Goal: Task Accomplishment & Management: Use online tool/utility

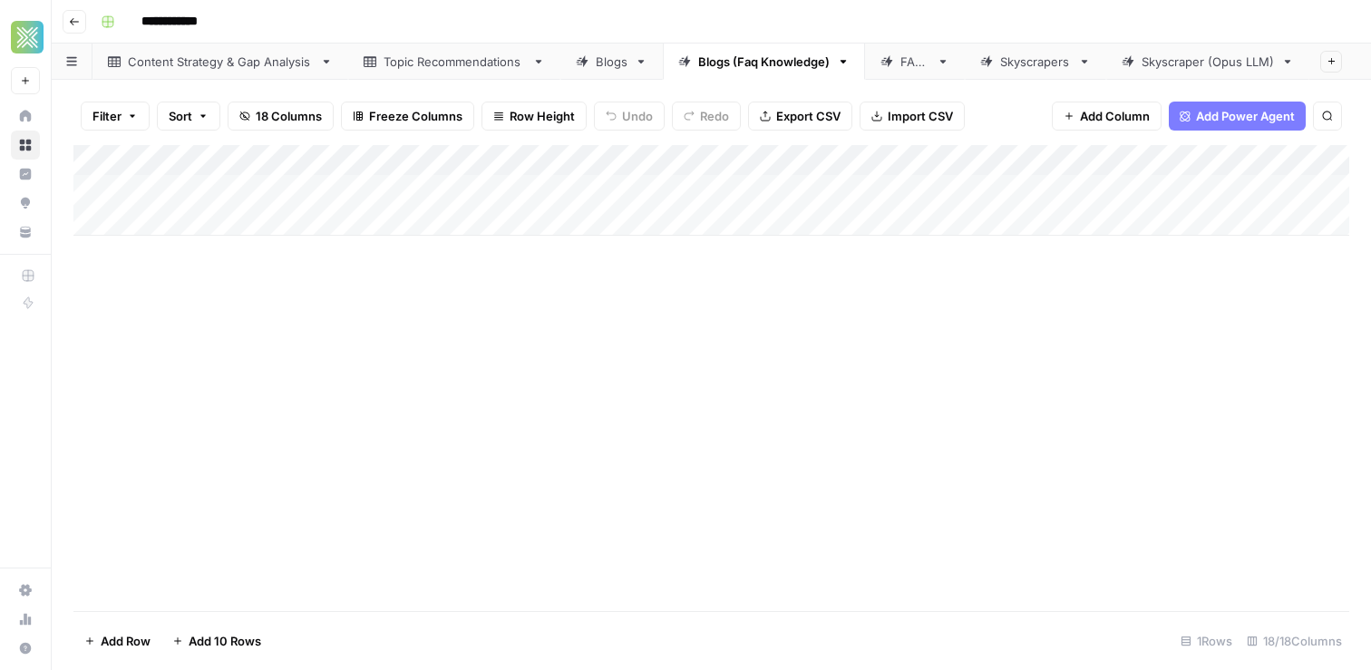
click at [742, 58] on div "Blogs (Faq Knowledge)" at bounding box center [763, 62] width 131 height 18
click at [976, 169] on div "Add Column" at bounding box center [711, 190] width 1276 height 91
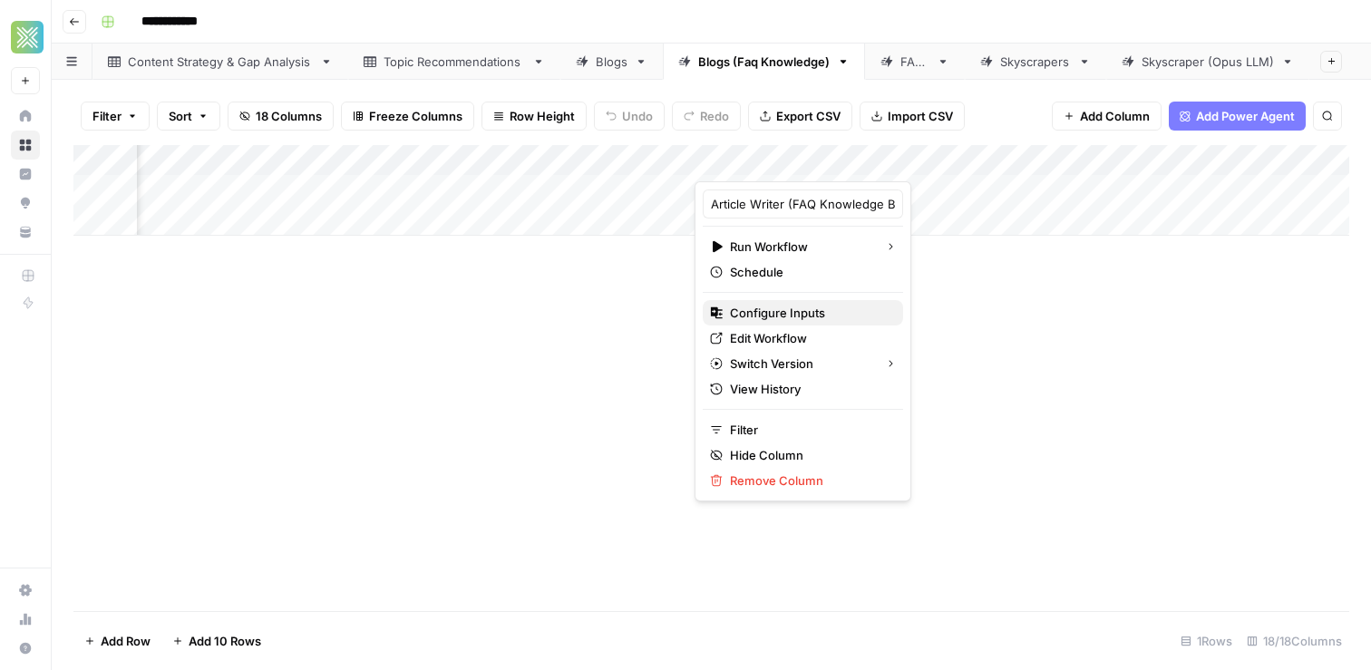
click at [770, 311] on span "Configure Inputs" at bounding box center [809, 313] width 159 height 18
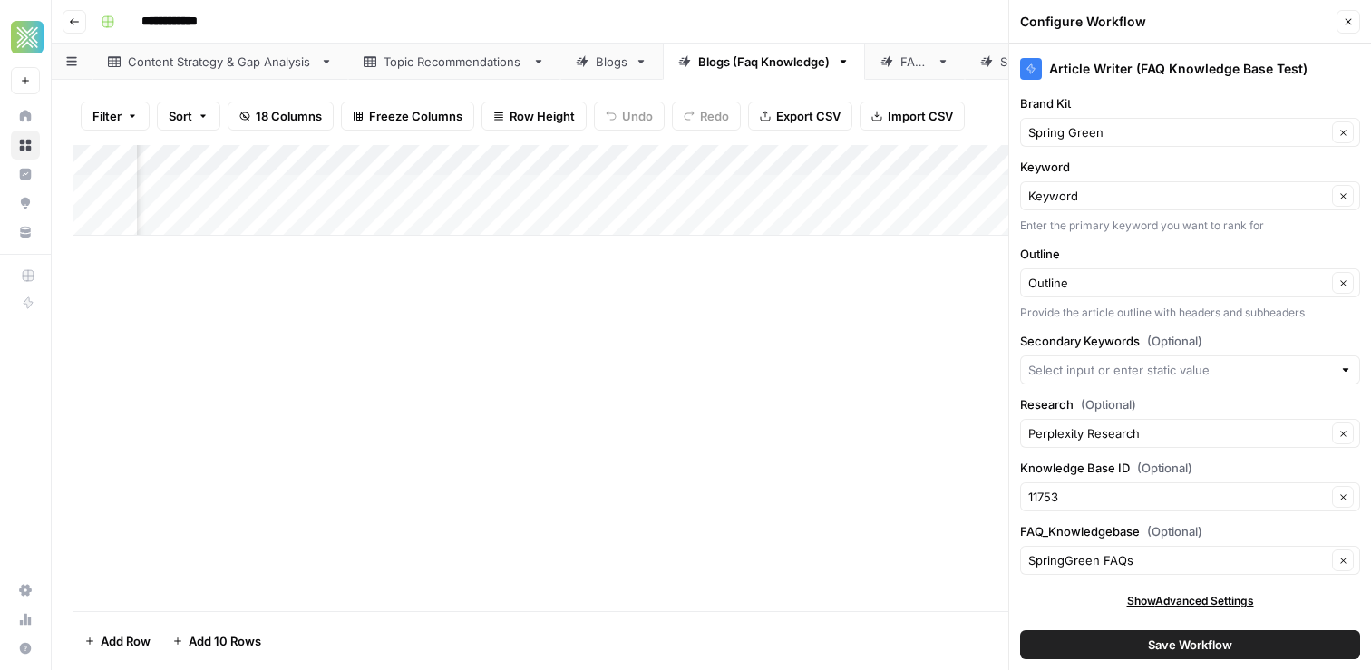
click at [1350, 14] on button "Close" at bounding box center [1349, 22] width 24 height 24
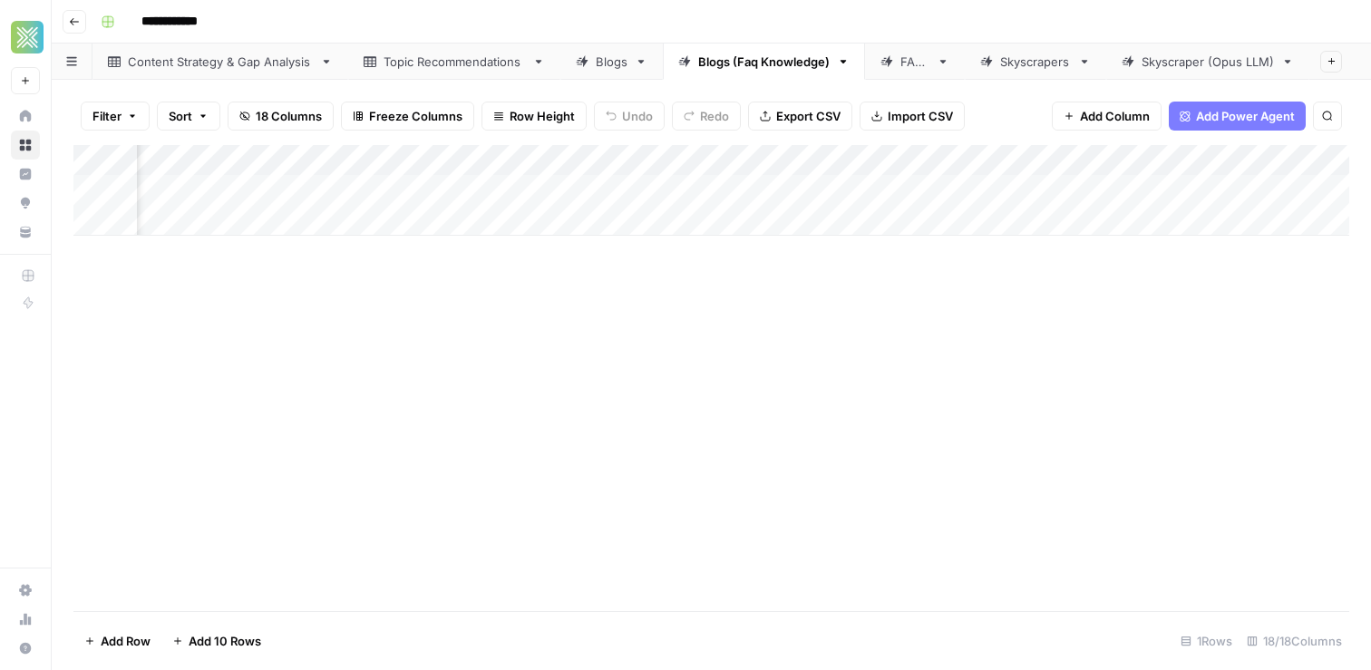
click at [261, 366] on div "Add Column" at bounding box center [711, 378] width 1276 height 466
click at [193, 319] on div "Add Column" at bounding box center [711, 378] width 1276 height 466
